Goal: Transaction & Acquisition: Purchase product/service

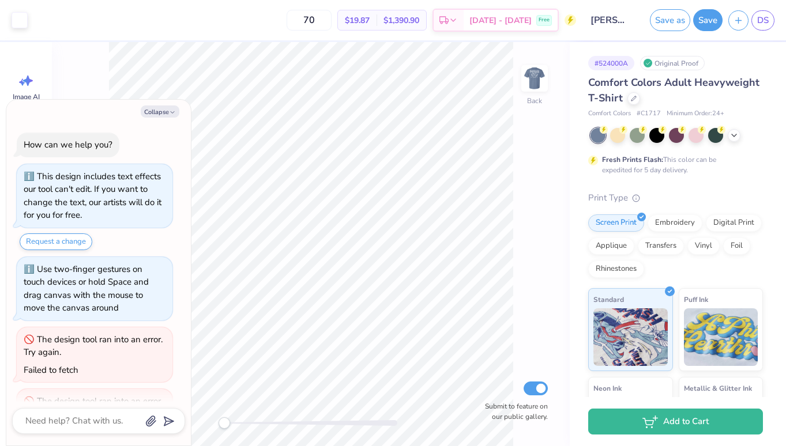
scroll to position [232, 0]
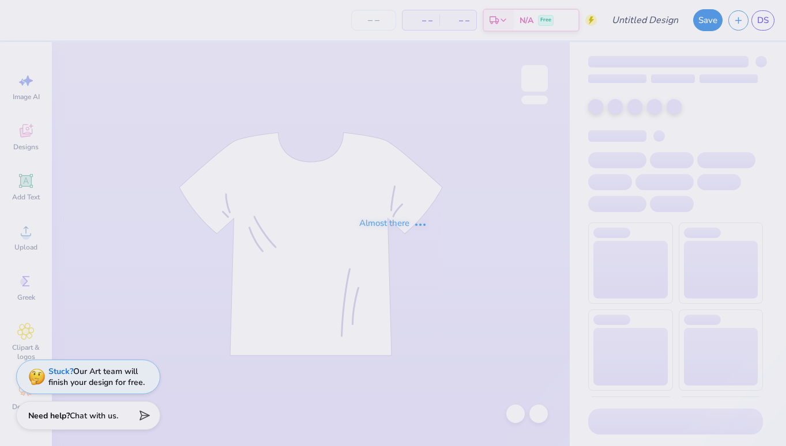
type input "[PERSON_NAME] : [US_STATE][GEOGRAPHIC_DATA], [GEOGRAPHIC_DATA]"
type input "24"
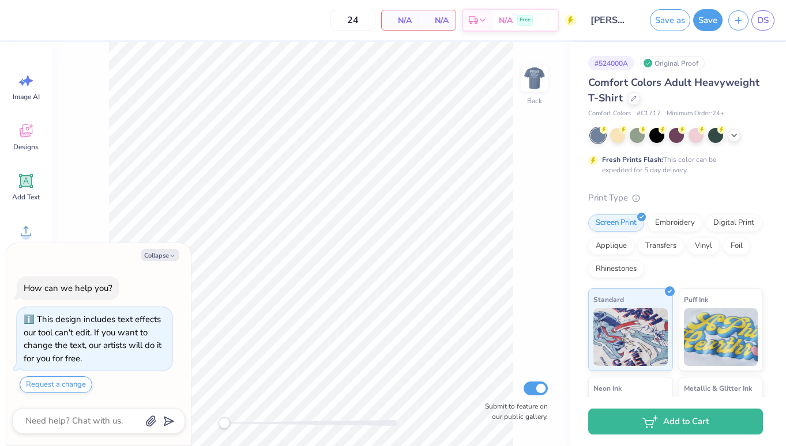
type textarea "x"
click at [337, 18] on input "24" at bounding box center [315, 20] width 45 height 21
click at [332, 22] on input "24" at bounding box center [315, 20] width 45 height 21
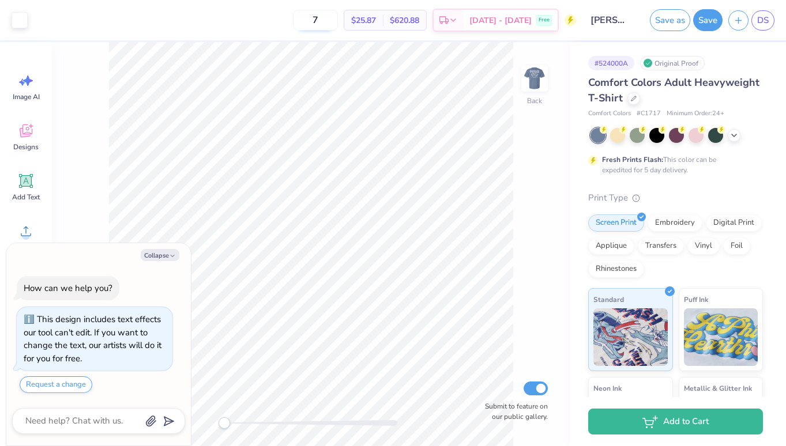
type input "70"
type textarea "x"
type input "70"
click at [711, 23] on button "Save" at bounding box center [707, 18] width 29 height 22
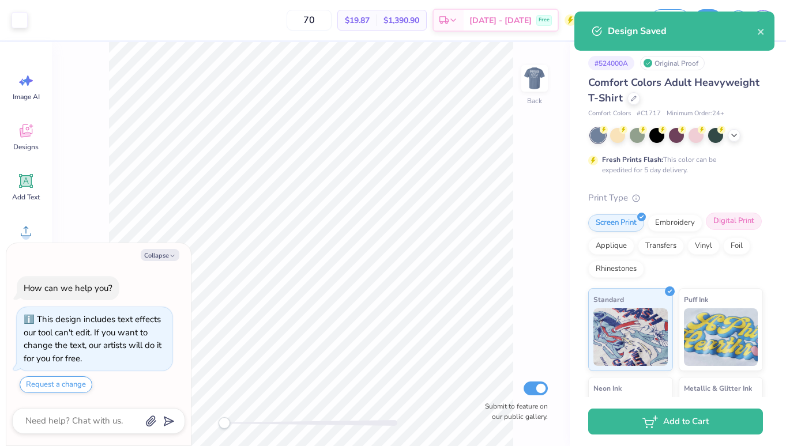
click at [726, 224] on div "Digital Print" at bounding box center [734, 221] width 56 height 17
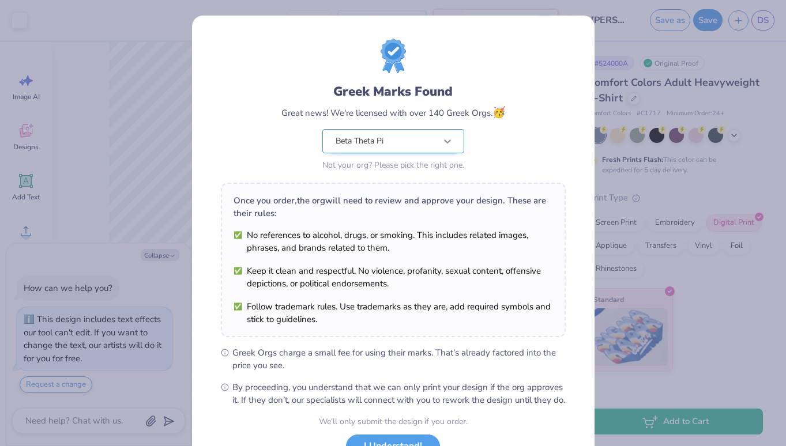
click at [448, 139] on icon at bounding box center [448, 142] width 12 height 12
click at [531, 125] on div "Greek Marks Found Great news! We're licensed with over 140 Greek Orgs. 🥳 Beta T…" at bounding box center [393, 106] width 345 height 135
click at [691, 114] on div "Greek Marks Found Great news! We're licensed with over 140 Greek Orgs. 🥳 Beta T…" at bounding box center [393, 223] width 786 height 446
click at [701, 194] on div "Greek Marks Found Great news! We're licensed with over 140 Greek Orgs. 🥳 Beta T…" at bounding box center [393, 223] width 786 height 446
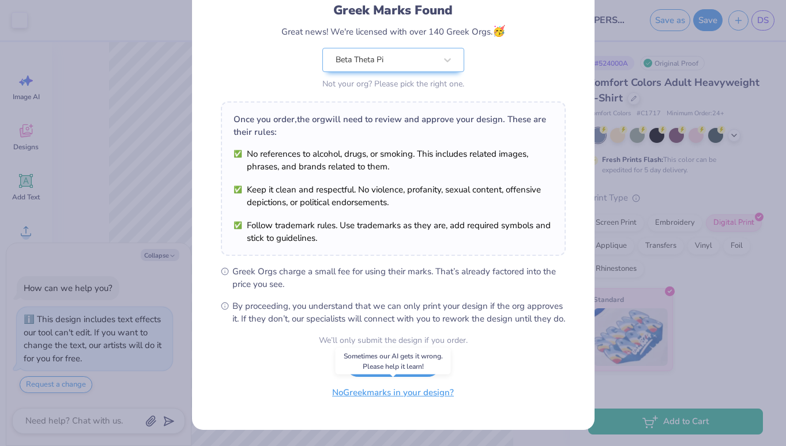
click at [414, 397] on button "No Greek marks in your design?" at bounding box center [392, 393] width 141 height 24
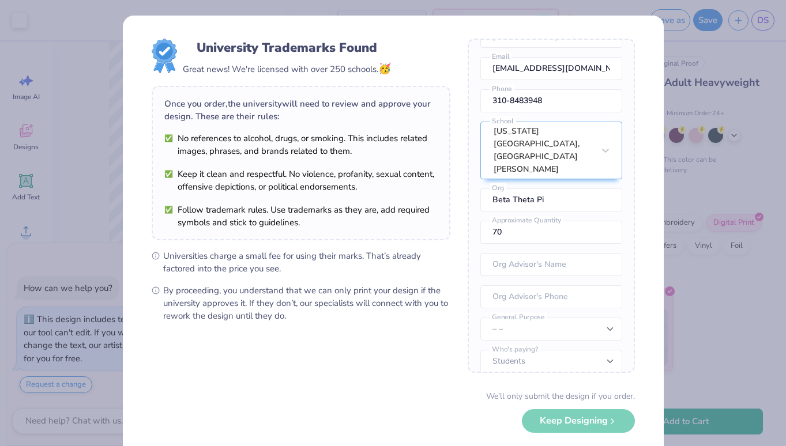
scroll to position [55, 0]
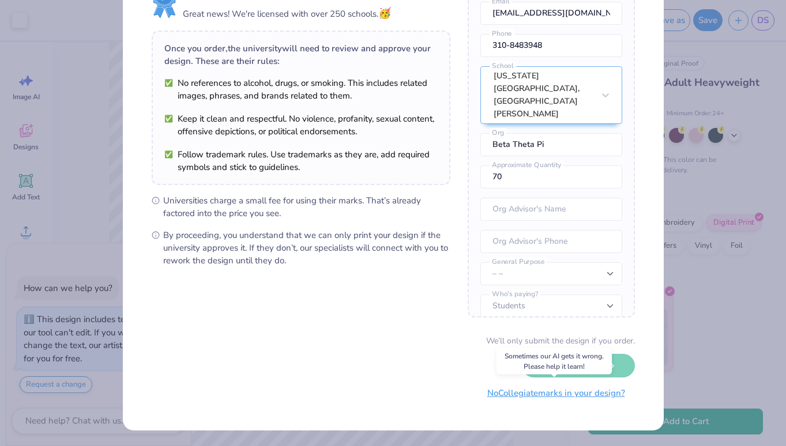
click at [505, 398] on button "No Collegiate marks in your design?" at bounding box center [556, 394] width 157 height 24
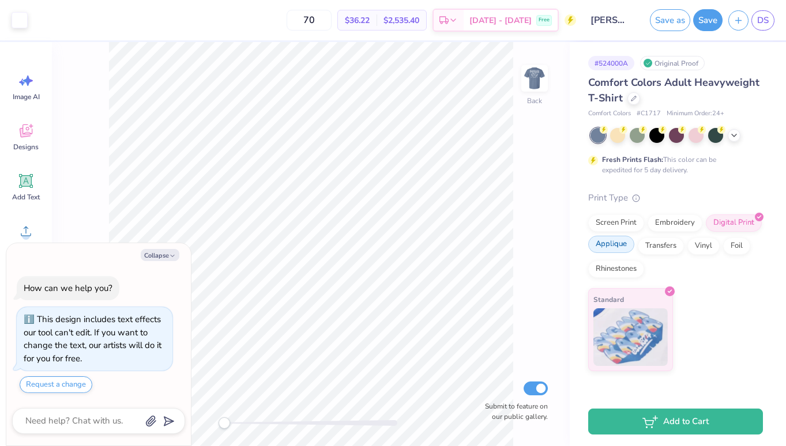
click at [619, 226] on div "Screen Print" at bounding box center [616, 223] width 56 height 17
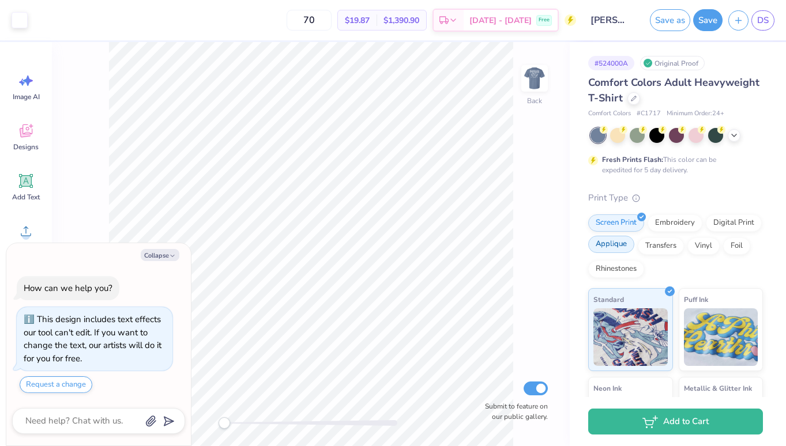
click at [614, 246] on div "Applique" at bounding box center [611, 244] width 46 height 17
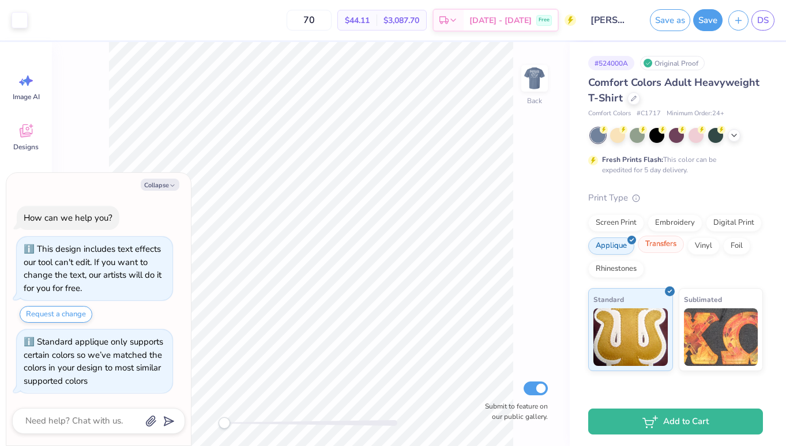
click at [656, 243] on div "Transfers" at bounding box center [661, 244] width 46 height 17
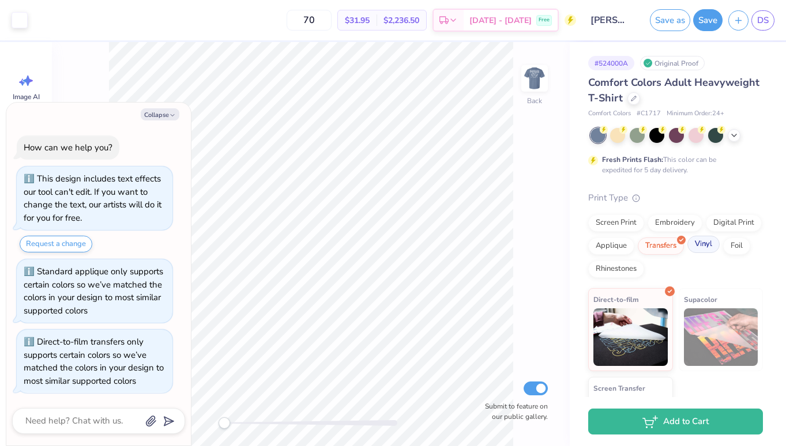
click at [706, 249] on div "Vinyl" at bounding box center [704, 244] width 32 height 17
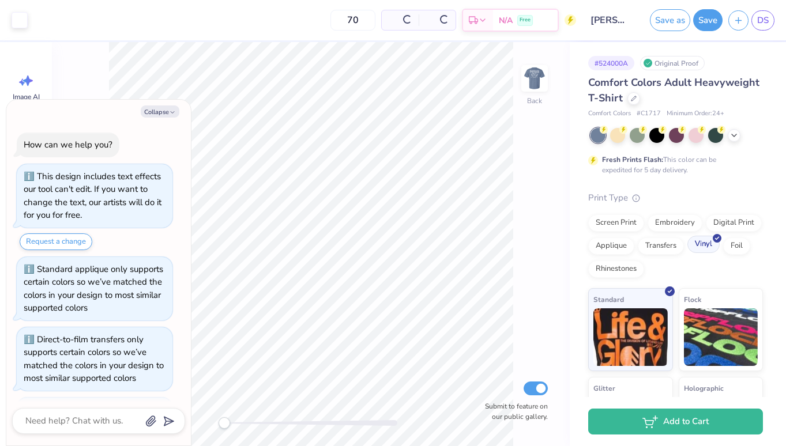
scroll to position [67, 0]
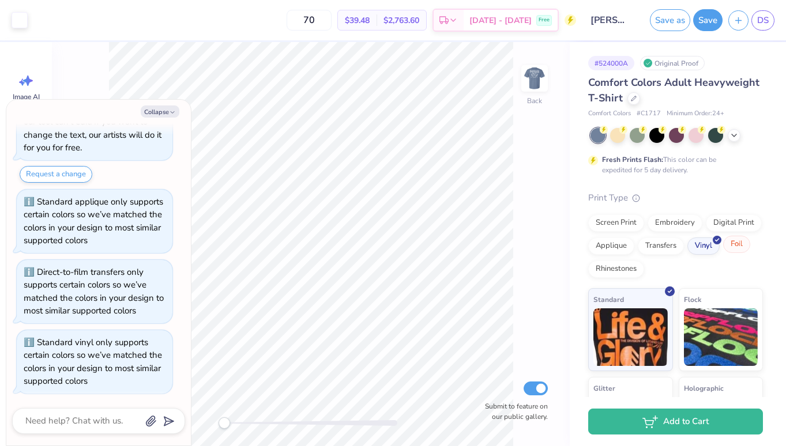
click at [731, 248] on div "Foil" at bounding box center [736, 244] width 27 height 17
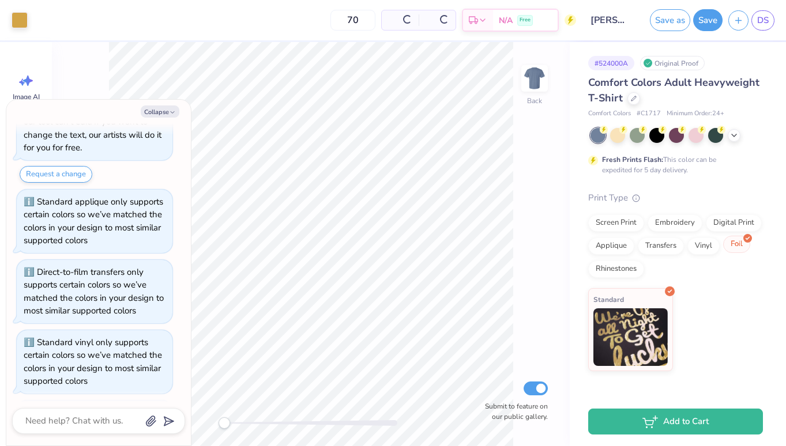
scroll to position [138, 0]
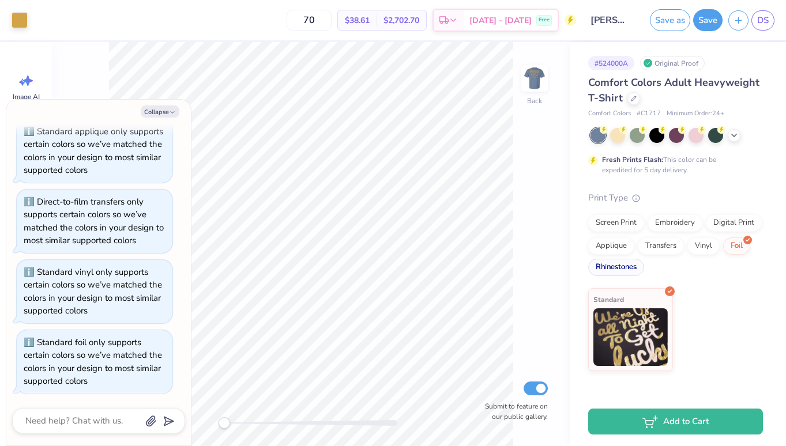
click at [609, 264] on div "Rhinestones" at bounding box center [616, 267] width 56 height 17
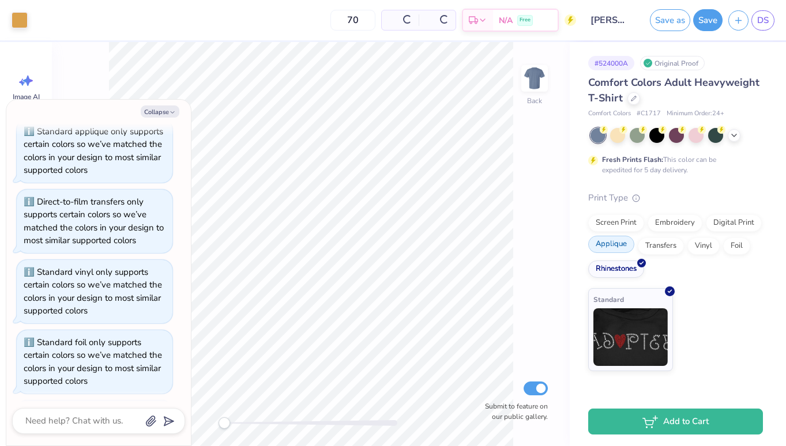
scroll to position [208, 0]
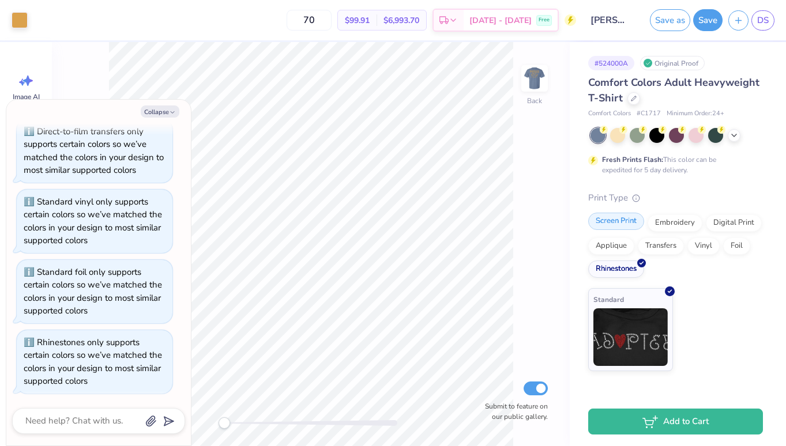
click at [613, 223] on div "Screen Print" at bounding box center [616, 221] width 56 height 17
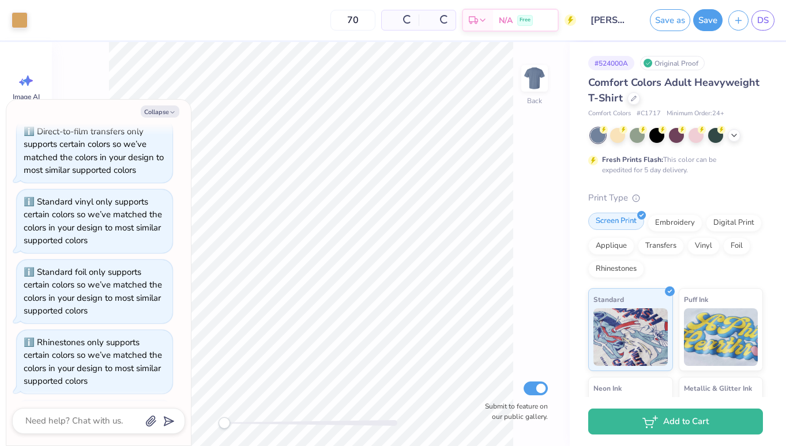
scroll to position [279, 0]
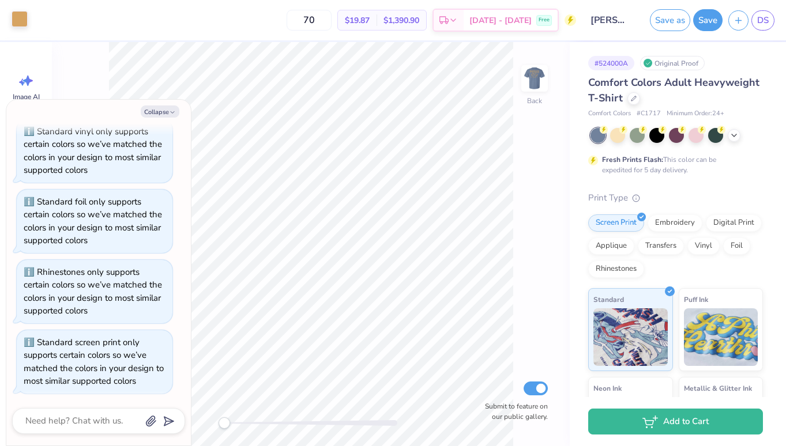
click at [24, 23] on div at bounding box center [20, 19] width 16 height 16
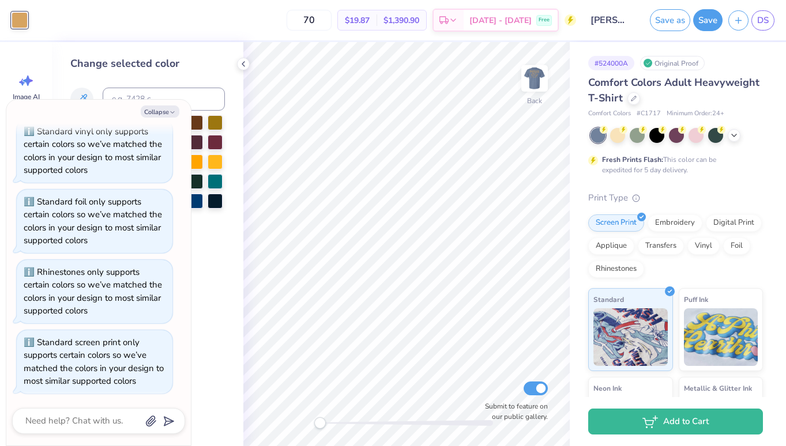
click at [197, 67] on div "Change selected color" at bounding box center [147, 64] width 155 height 16
click at [157, 112] on button "Collapse" at bounding box center [160, 112] width 39 height 12
type textarea "x"
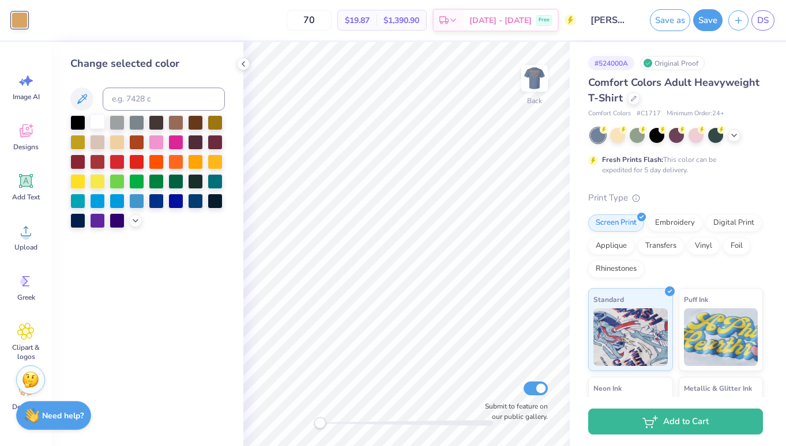
click at [97, 115] on div at bounding box center [97, 121] width 15 height 15
click at [78, 124] on div at bounding box center [77, 121] width 15 height 15
click at [100, 121] on div at bounding box center [97, 121] width 15 height 15
click at [533, 78] on img at bounding box center [535, 78] width 46 height 46
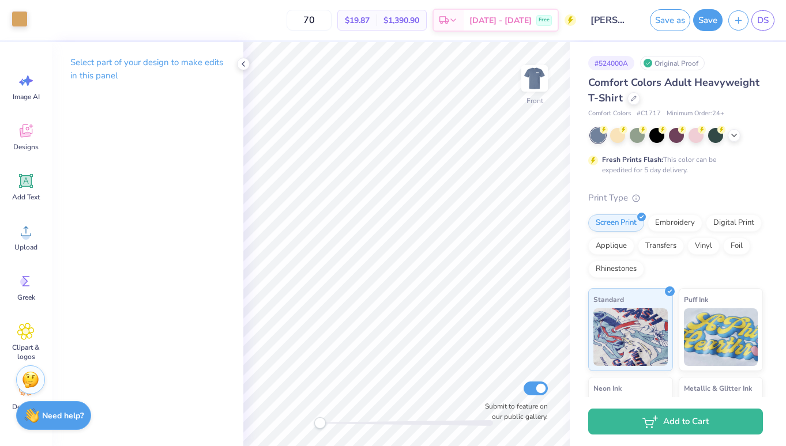
click at [20, 22] on div at bounding box center [20, 19] width 16 height 16
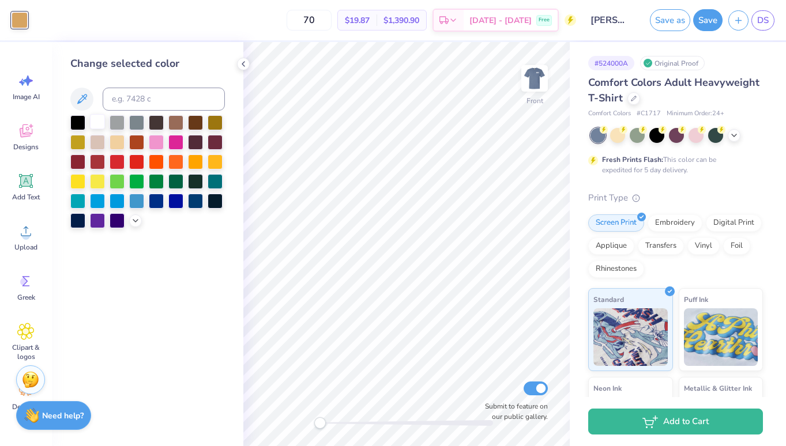
click at [99, 123] on div at bounding box center [97, 121] width 15 height 15
click at [74, 126] on div at bounding box center [77, 121] width 15 height 15
click at [96, 125] on div at bounding box center [97, 121] width 15 height 15
click at [178, 202] on div at bounding box center [175, 200] width 15 height 15
click at [95, 122] on div at bounding box center [97, 121] width 15 height 15
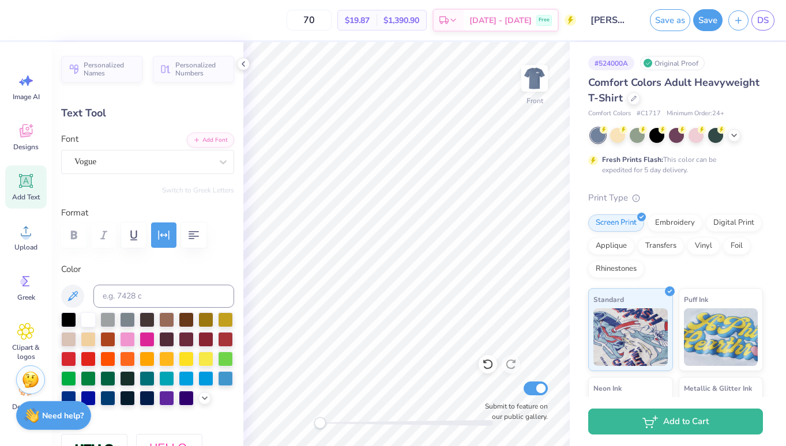
type input "2.81"
type input "0.43"
type input "12.90"
type textarea "Cal Poly"
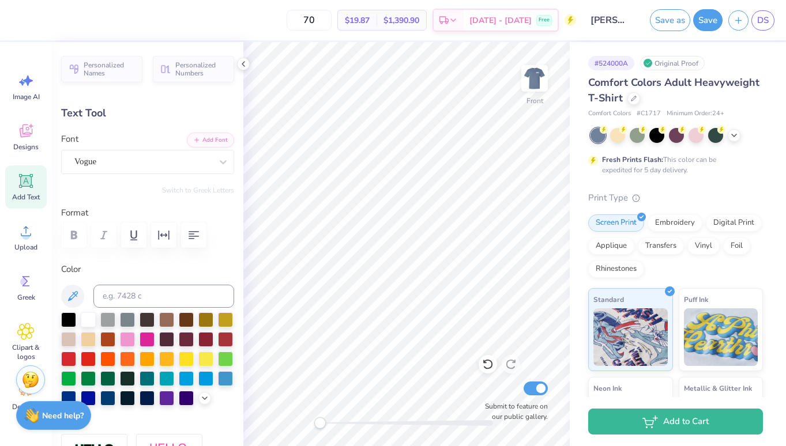
scroll to position [0, 1]
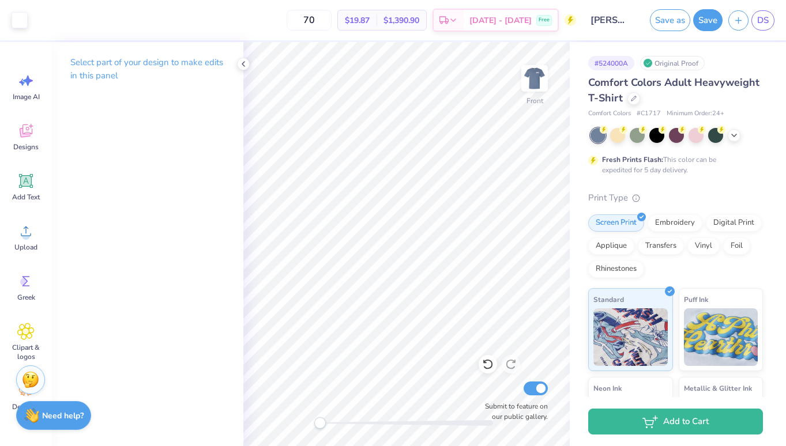
click at [665, 190] on div "Comfort Colors Adult Heavyweight T-Shirt Comfort Colors # C1717 Minimum Order: …" at bounding box center [675, 312] width 175 height 474
click at [458, 19] on icon at bounding box center [453, 21] width 9 height 9
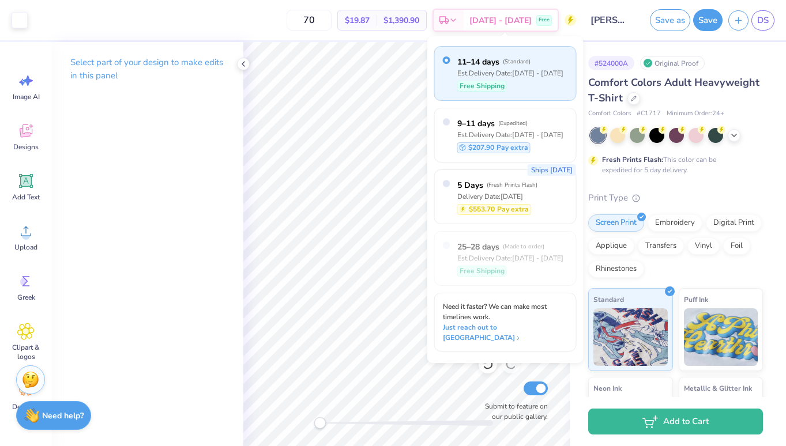
click at [243, 20] on div "70 $19.87 Per Item $1,390.90 Total Est. Delivery [DATE] - [DATE] Free" at bounding box center [304, 20] width 543 height 40
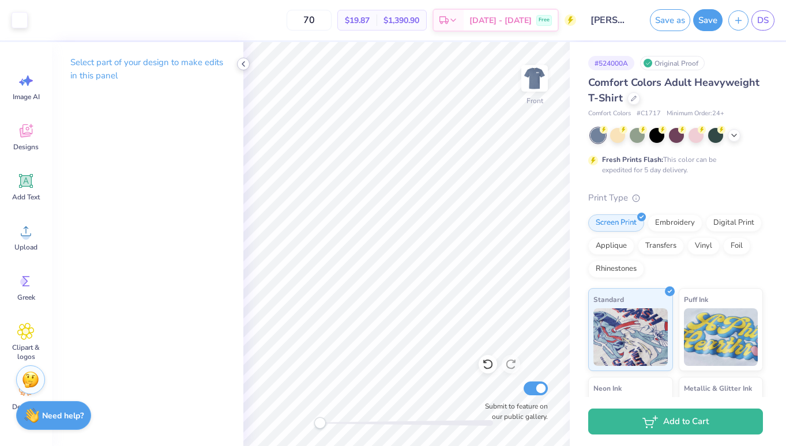
click at [245, 64] on icon at bounding box center [243, 63] width 9 height 9
